Goal: Find specific page/section: Find specific page/section

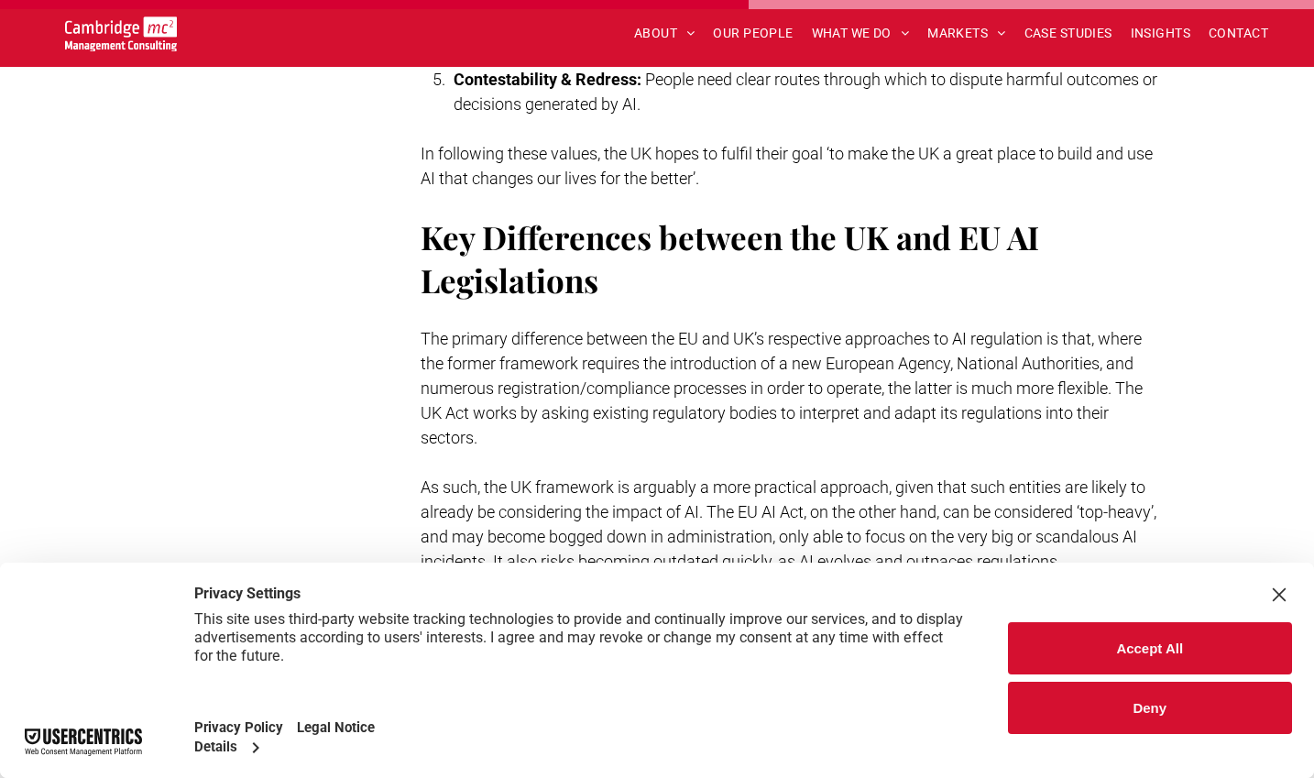
scroll to position [4224, 0]
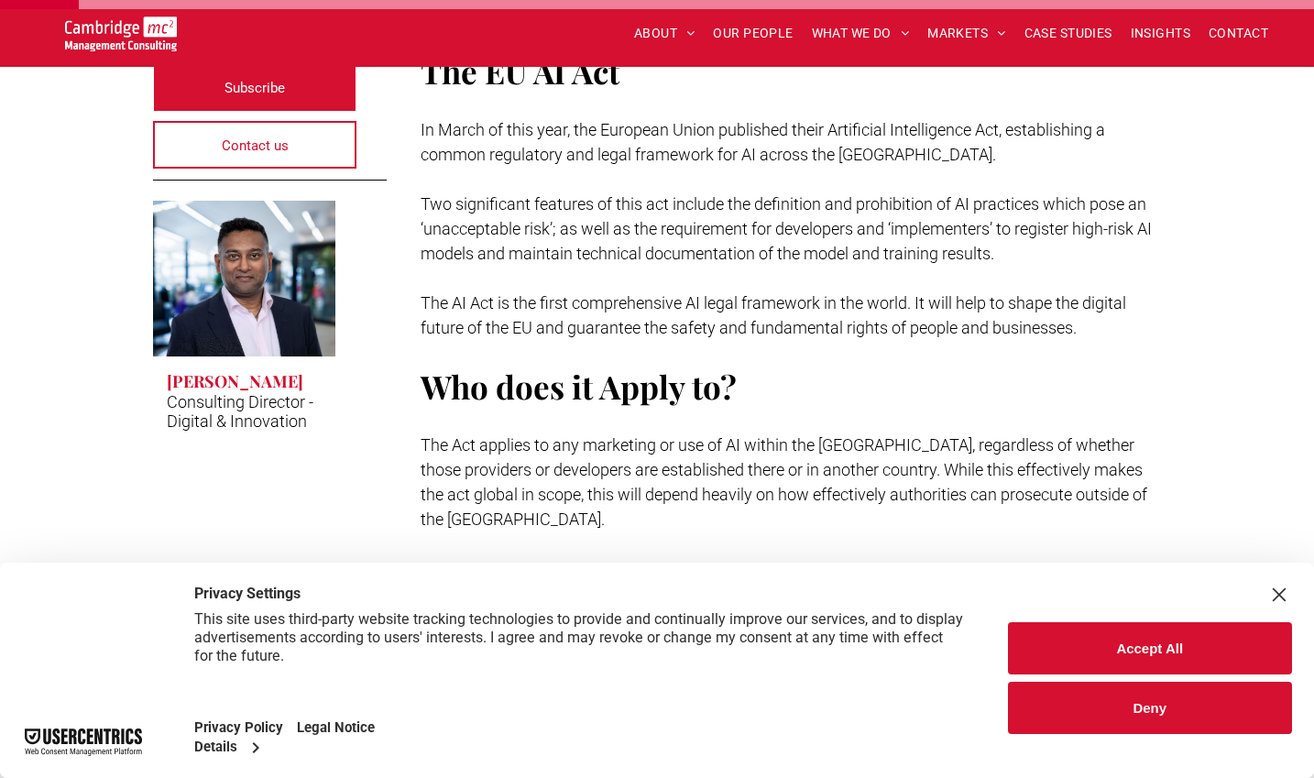
scroll to position [486, 0]
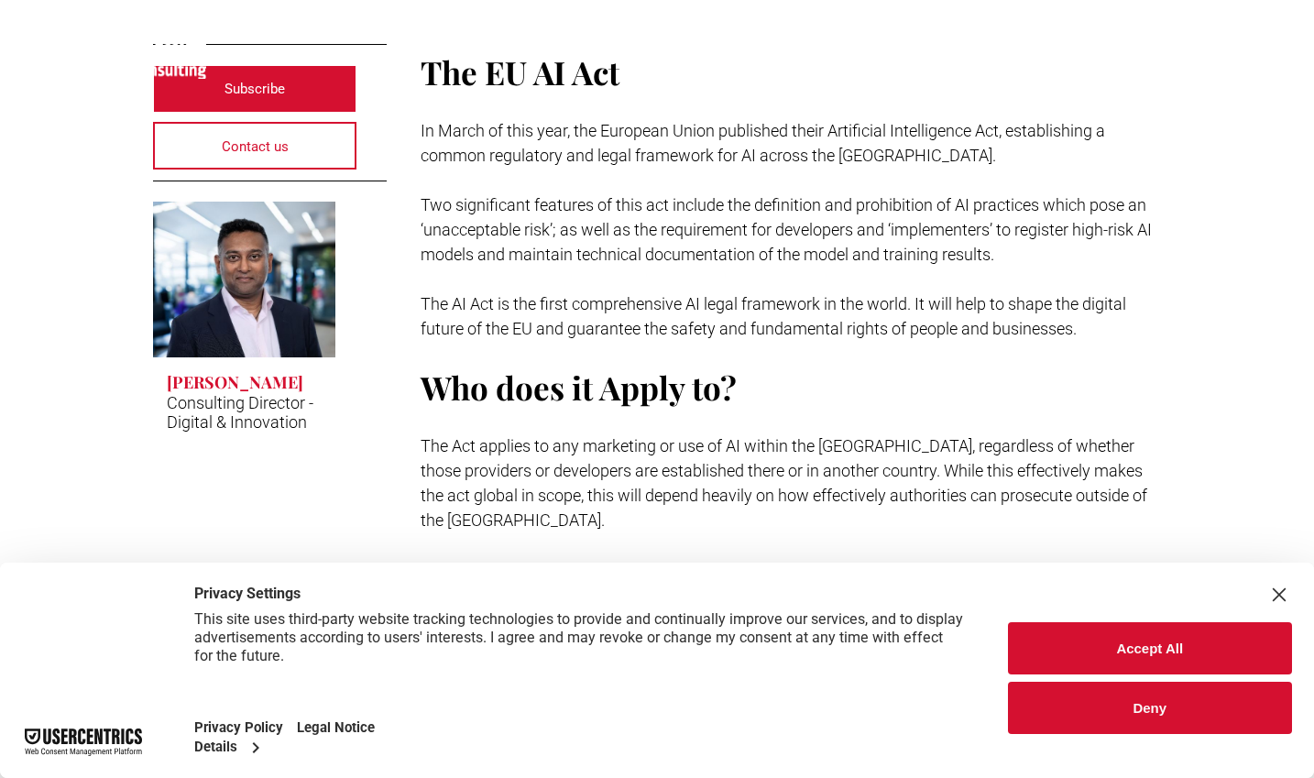
scroll to position [441, 0]
